Goal: Information Seeking & Learning: Learn about a topic

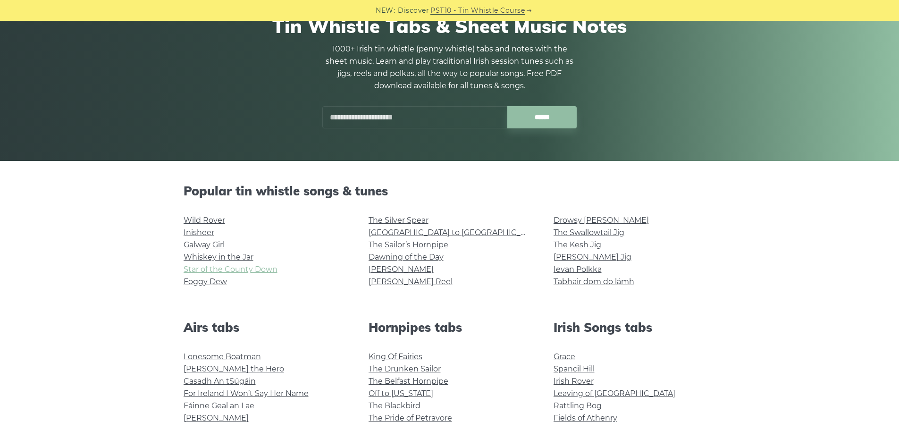
scroll to position [94, 0]
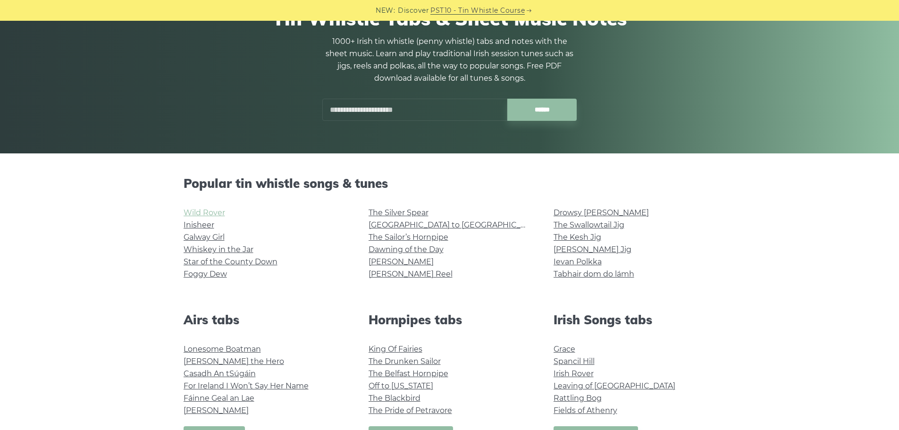
click at [218, 214] on link "Wild Rover" at bounding box center [205, 212] width 42 height 9
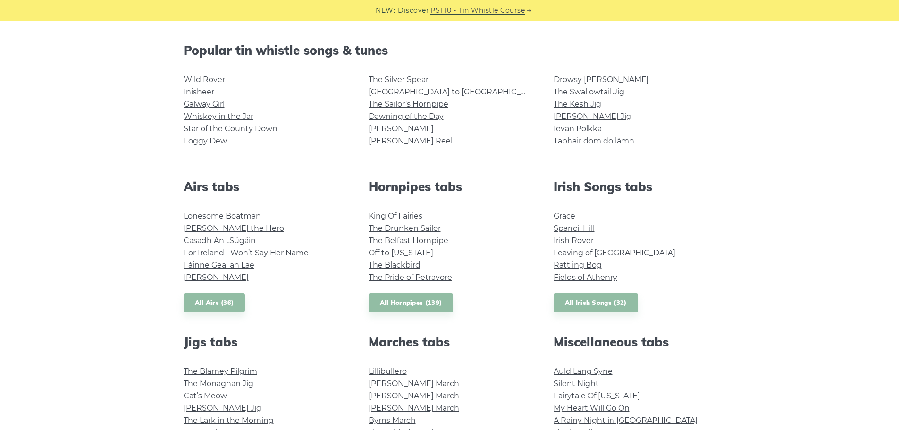
scroll to position [236, 0]
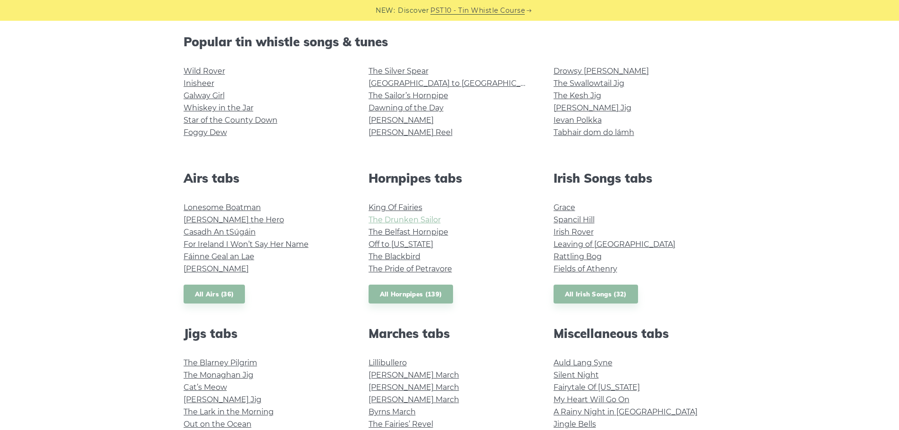
click at [413, 219] on link "The Drunken Sailor" at bounding box center [405, 219] width 72 height 9
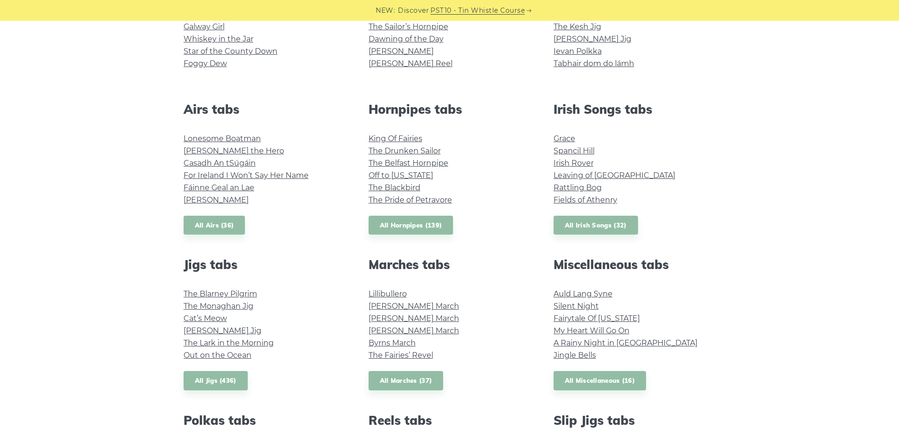
scroll to position [189, 0]
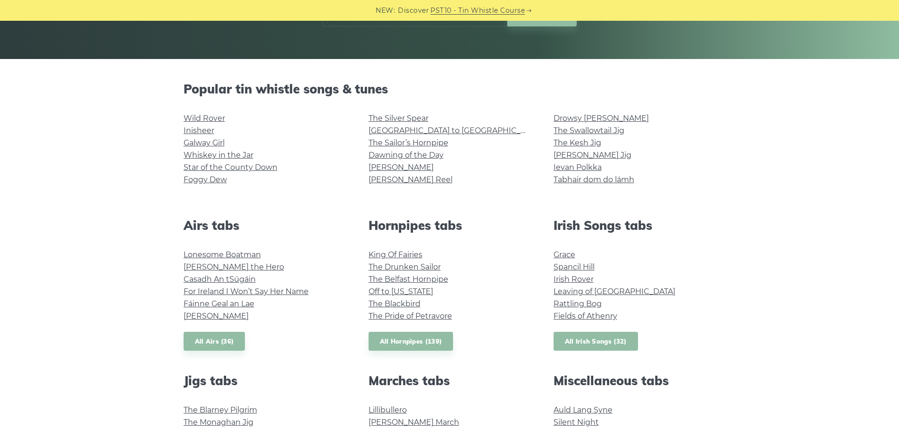
click at [598, 345] on link "All Irish Songs (32)" at bounding box center [596, 341] width 84 height 19
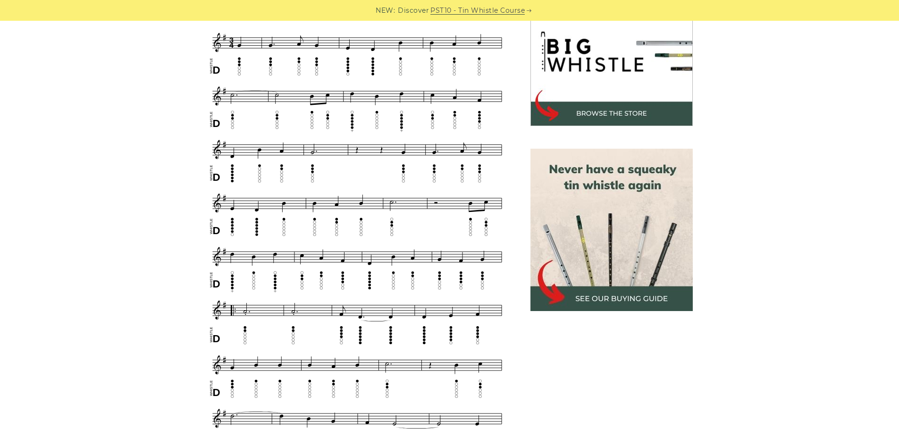
scroll to position [330, 0]
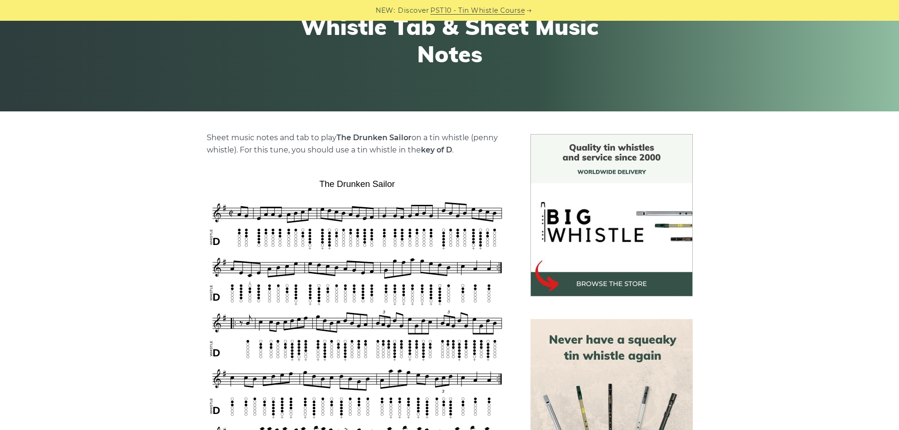
scroll to position [142, 0]
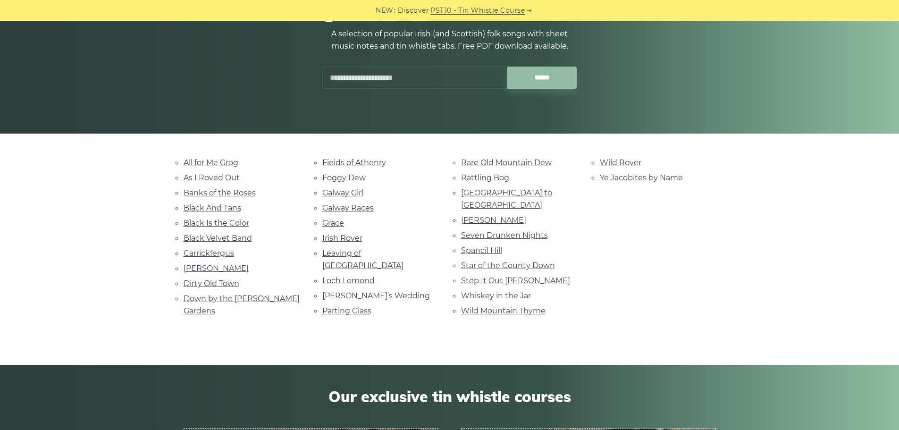
scroll to position [142, 0]
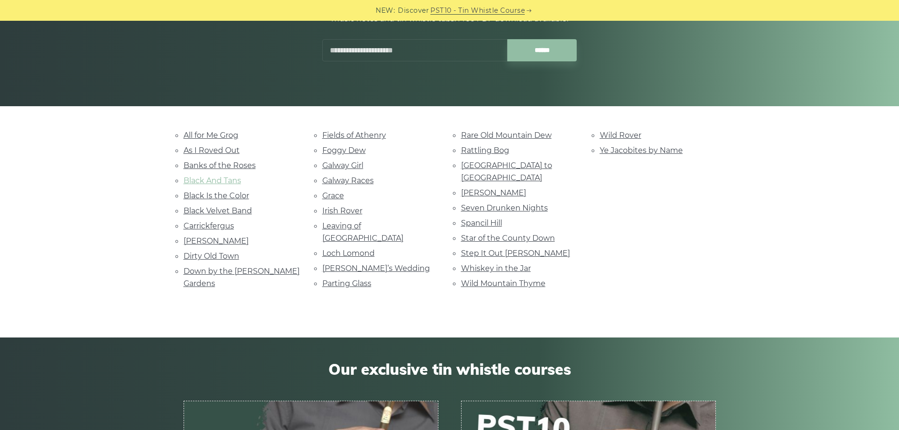
click at [204, 181] on link "Black And Tans" at bounding box center [213, 180] width 58 height 9
click at [341, 279] on link "Parting Glass" at bounding box center [346, 283] width 49 height 9
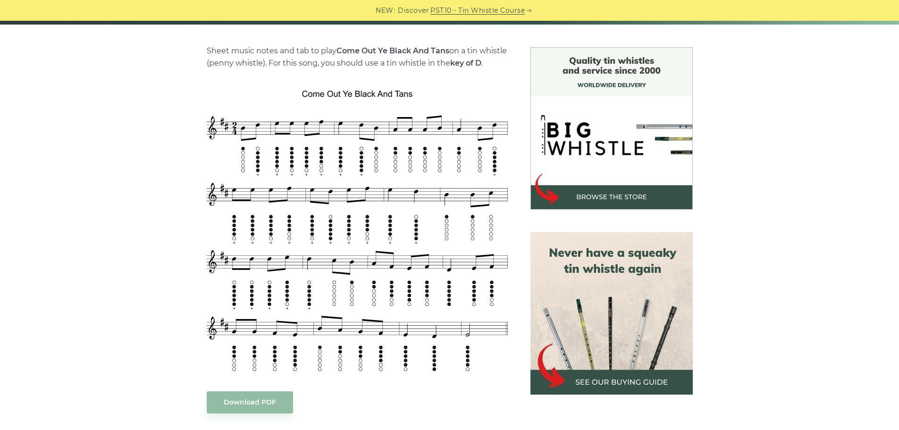
scroll to position [236, 0]
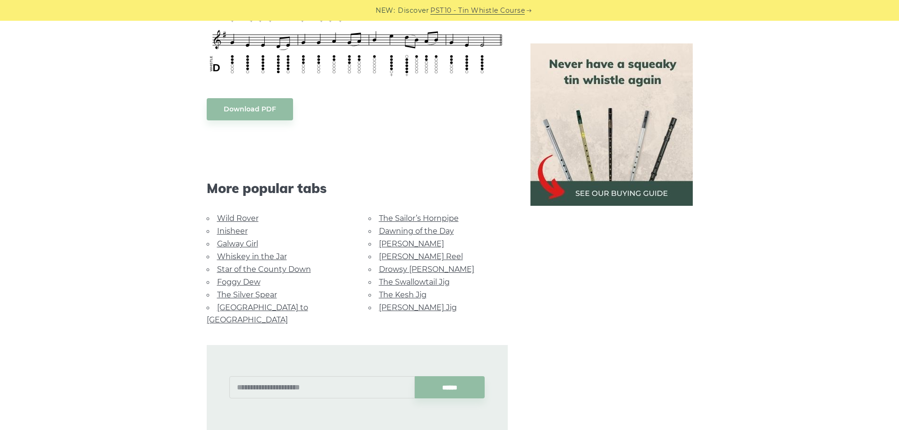
scroll to position [472, 0]
click at [429, 231] on link "Dawning of the Day" at bounding box center [416, 230] width 75 height 9
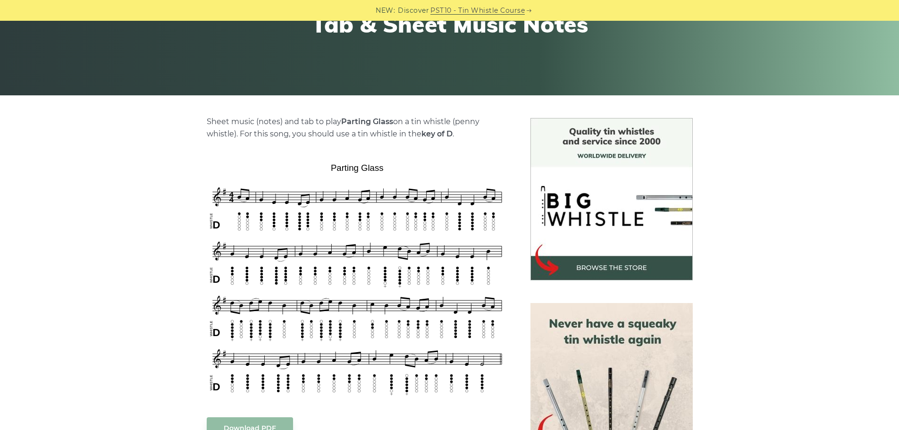
scroll to position [142, 0]
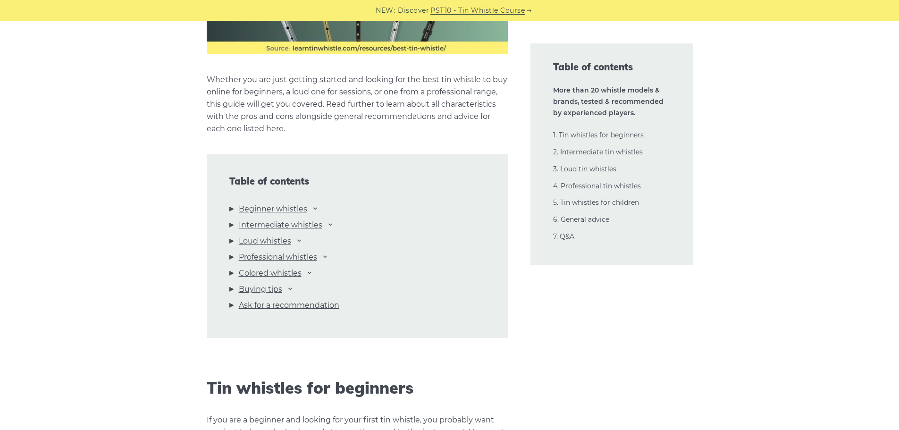
scroll to position [944, 0]
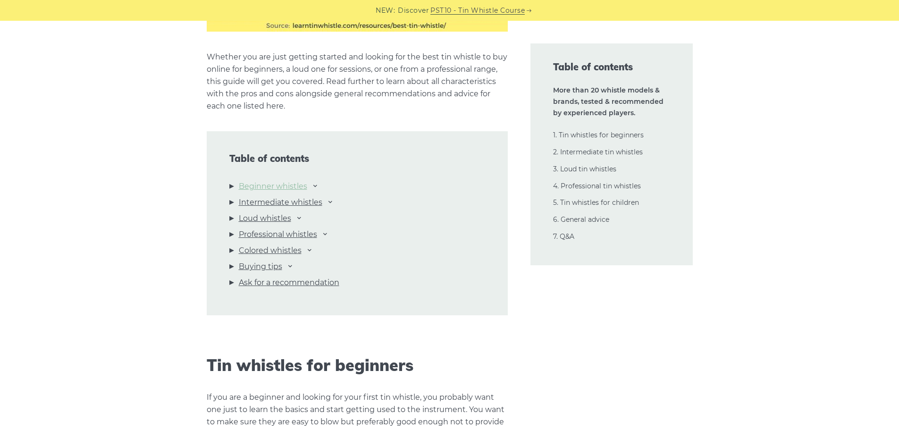
click at [287, 189] on link "Beginner whistles" at bounding box center [273, 186] width 68 height 12
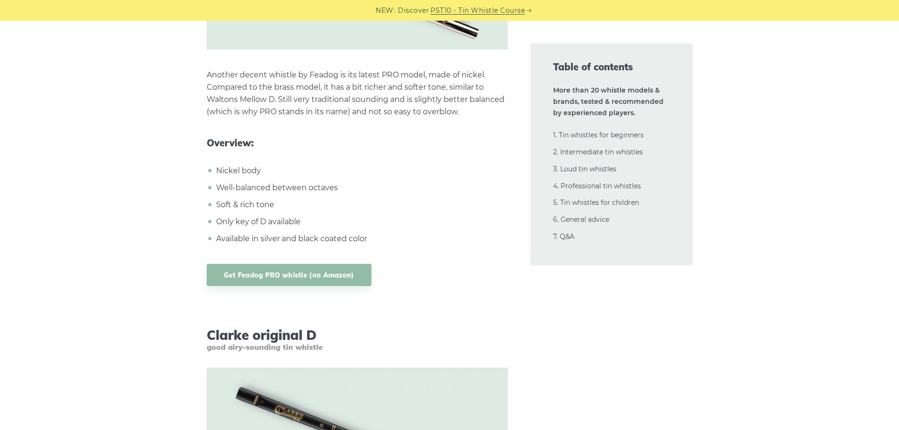
scroll to position [2823, 0]
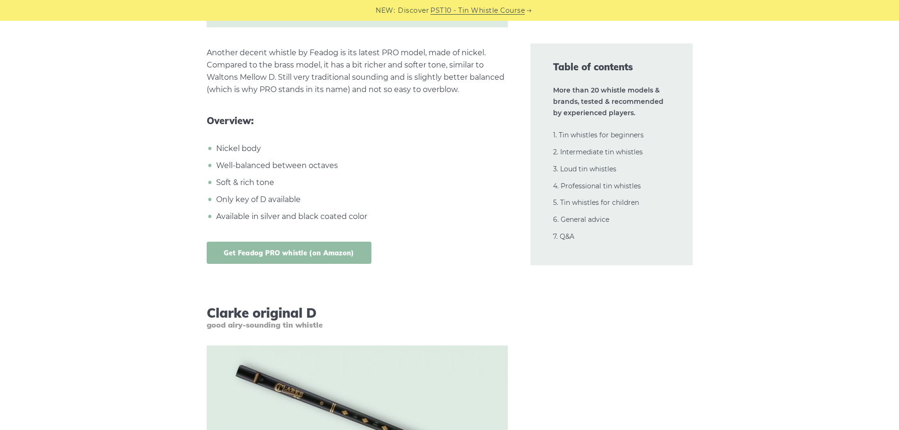
click at [318, 257] on link "Get Feadog PRO whistle (on Amazon)" at bounding box center [289, 253] width 165 height 22
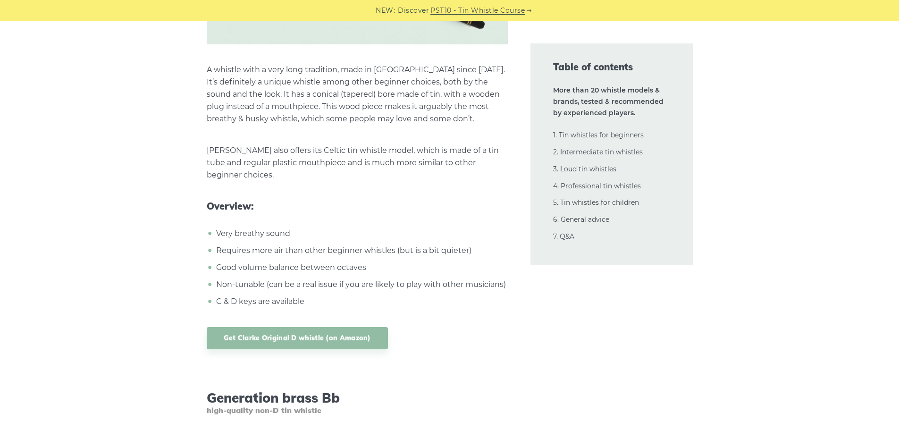
scroll to position [3295, 0]
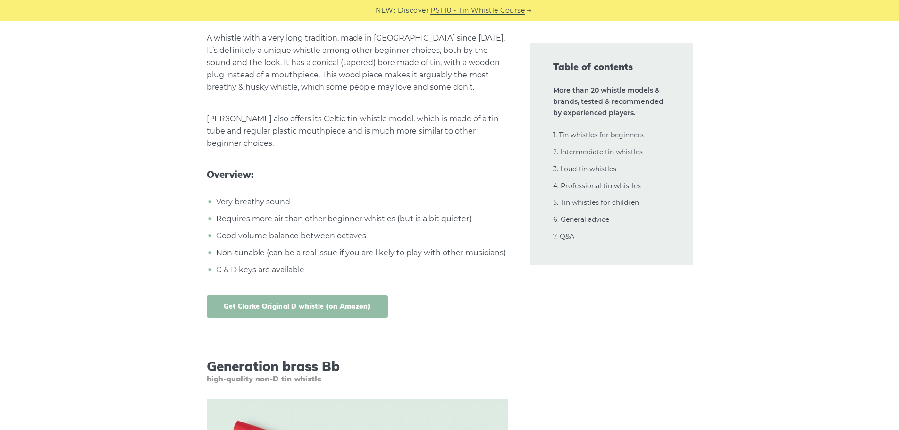
click at [346, 308] on link "Get Clarke Original D whistle (on Amazon)" at bounding box center [297, 307] width 181 height 22
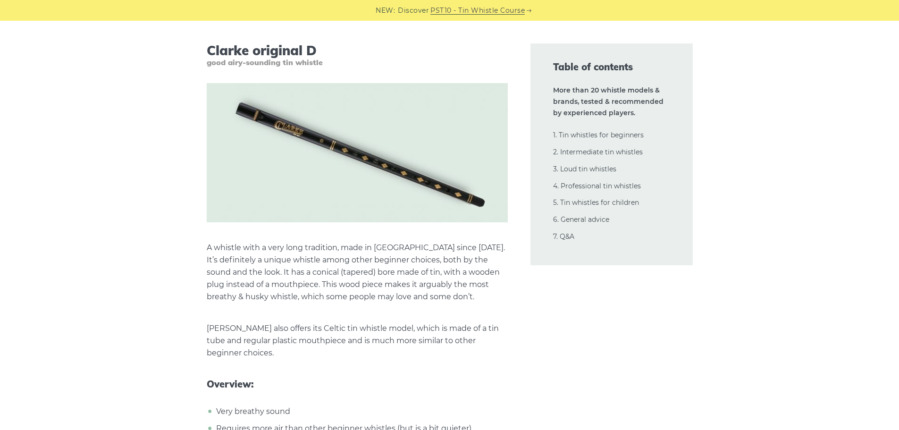
scroll to position [3059, 0]
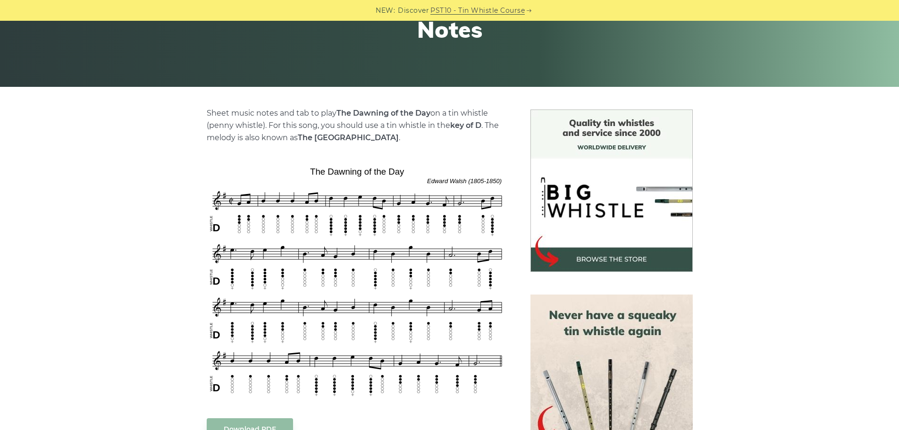
scroll to position [47, 0]
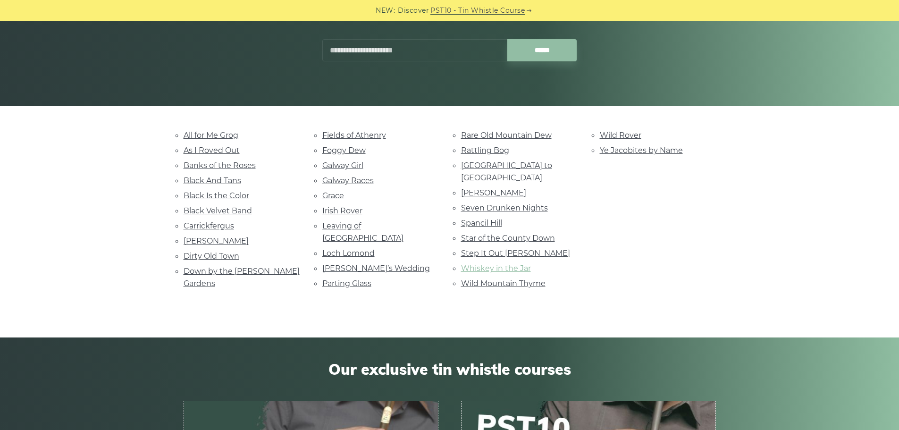
click at [492, 264] on link "Whiskey in the Jar" at bounding box center [496, 268] width 70 height 9
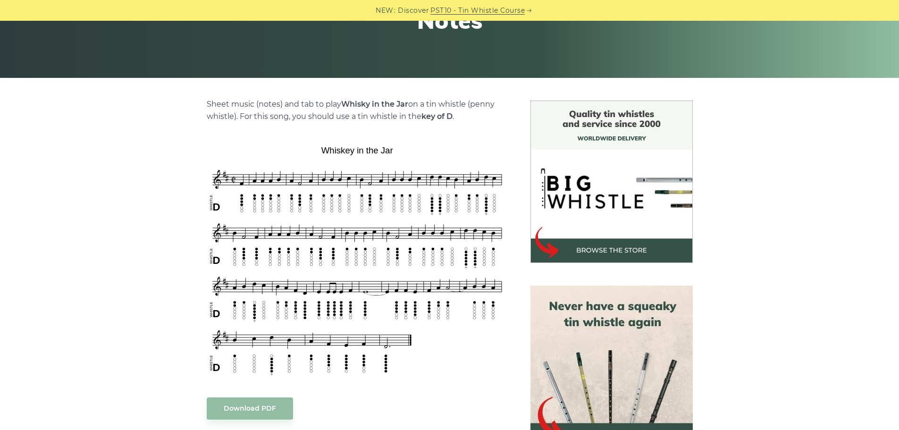
scroll to position [189, 0]
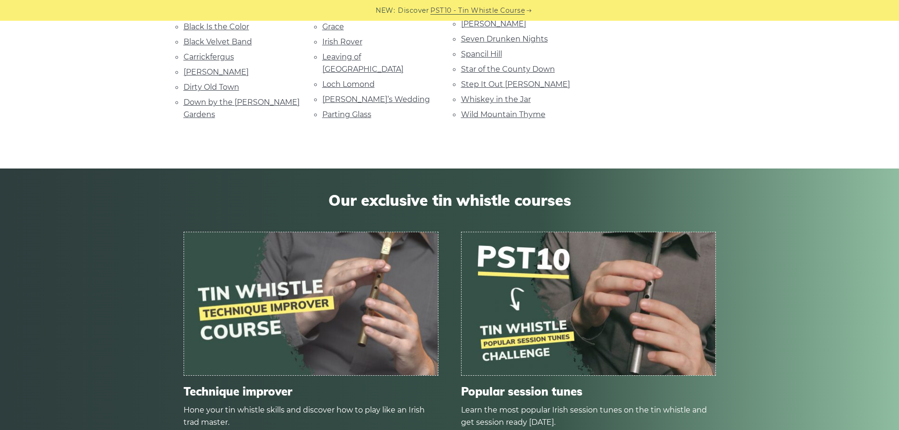
scroll to position [330, 0]
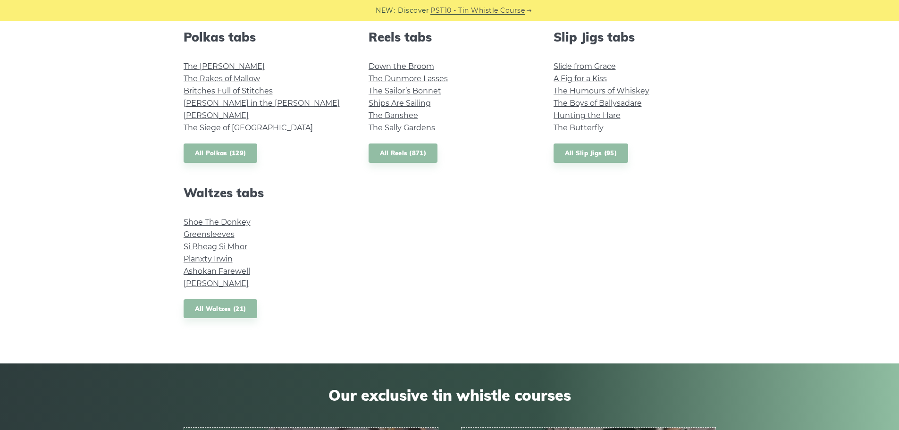
scroll to position [708, 0]
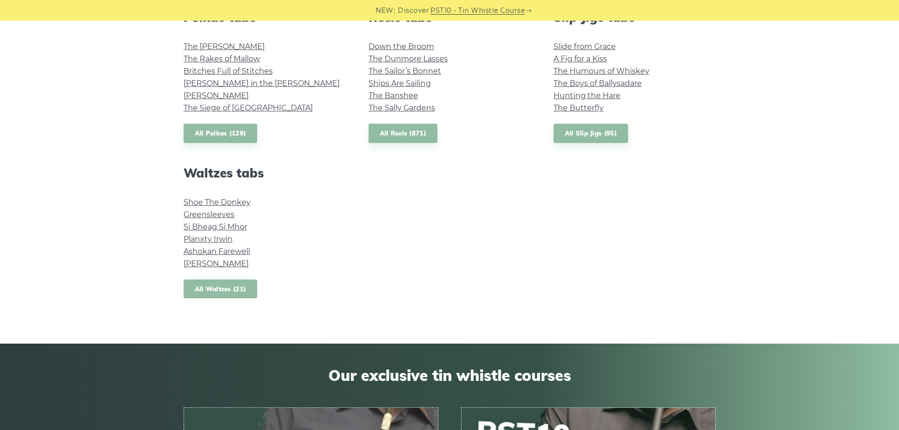
click at [239, 290] on link "All Waltzes (21)" at bounding box center [221, 288] width 74 height 19
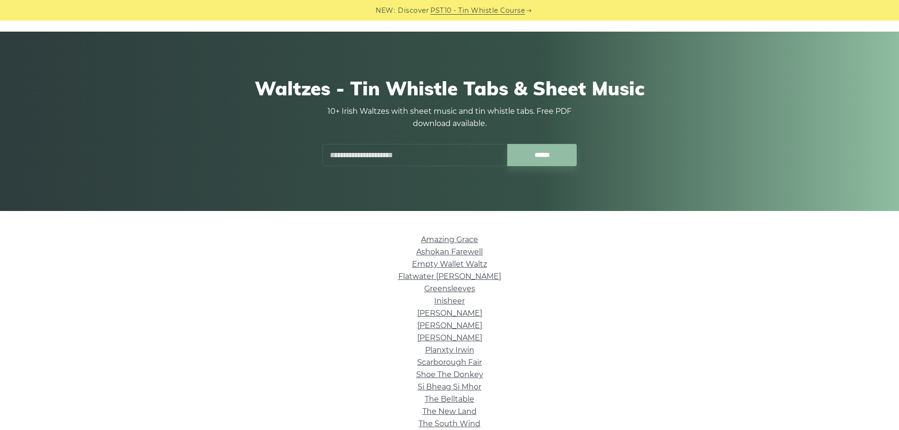
scroll to position [47, 0]
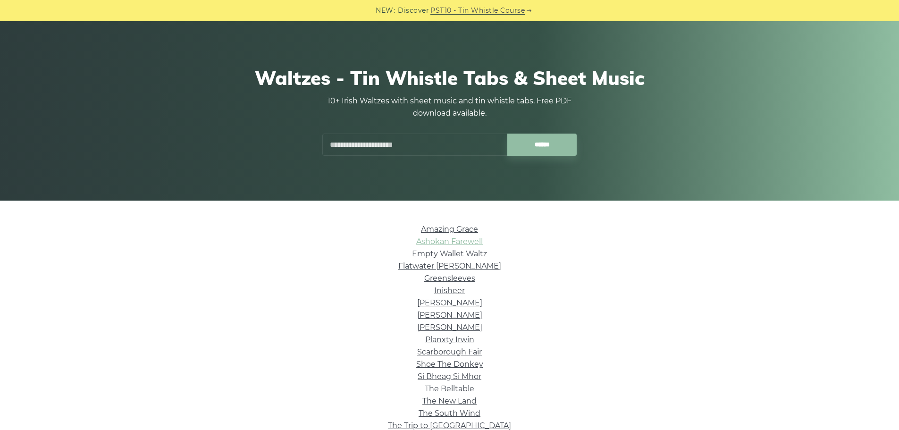
click at [431, 243] on link "Ashokan Farewell" at bounding box center [449, 241] width 67 height 9
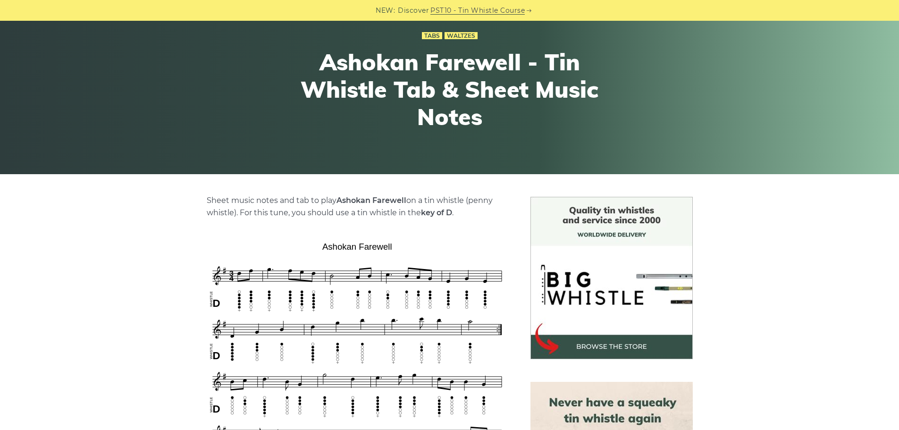
scroll to position [236, 0]
